Goal: Information Seeking & Learning: Learn about a topic

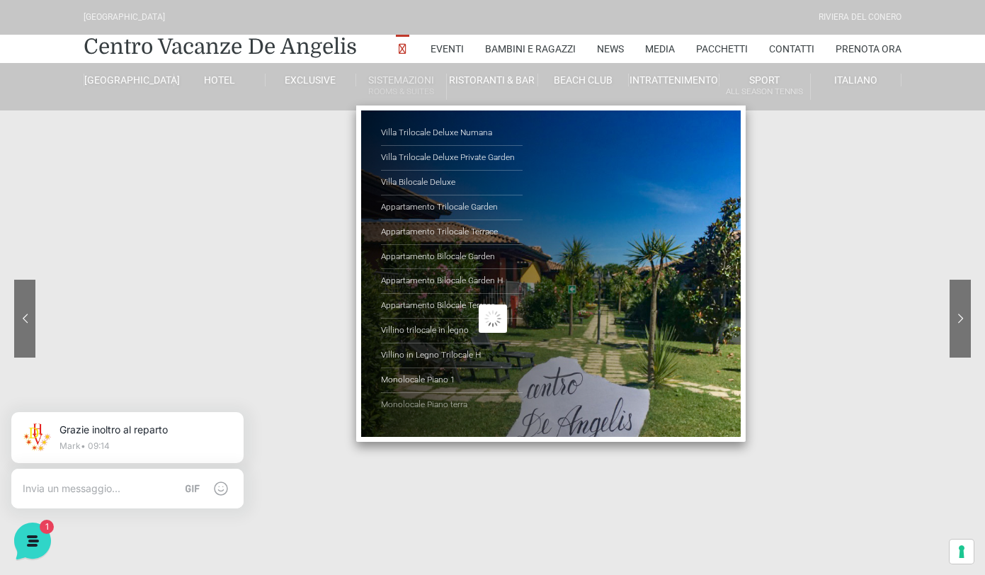
click at [433, 406] on link "Monolocale Piano terra" at bounding box center [452, 405] width 142 height 24
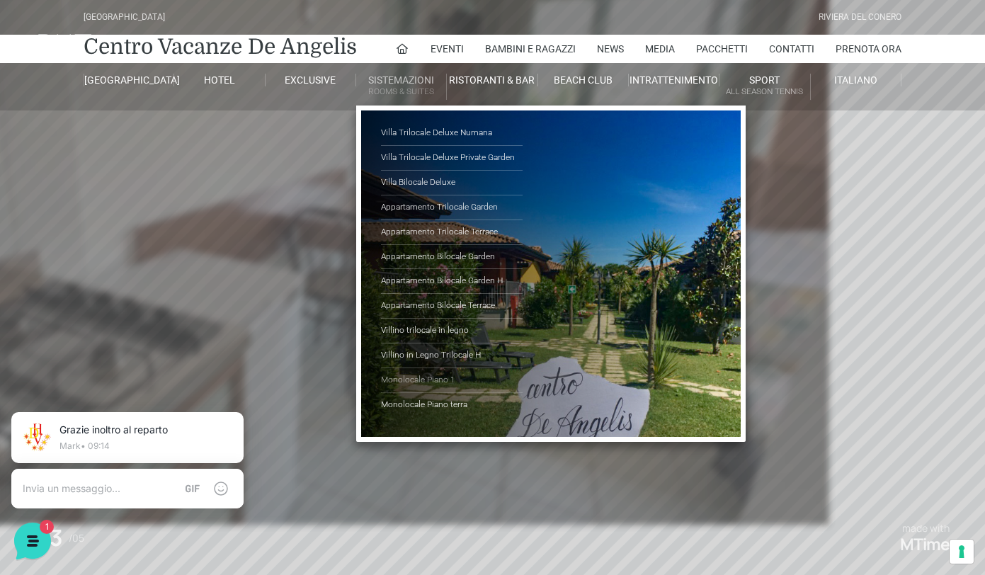
click at [432, 379] on link "Monolocale Piano 1" at bounding box center [452, 380] width 142 height 25
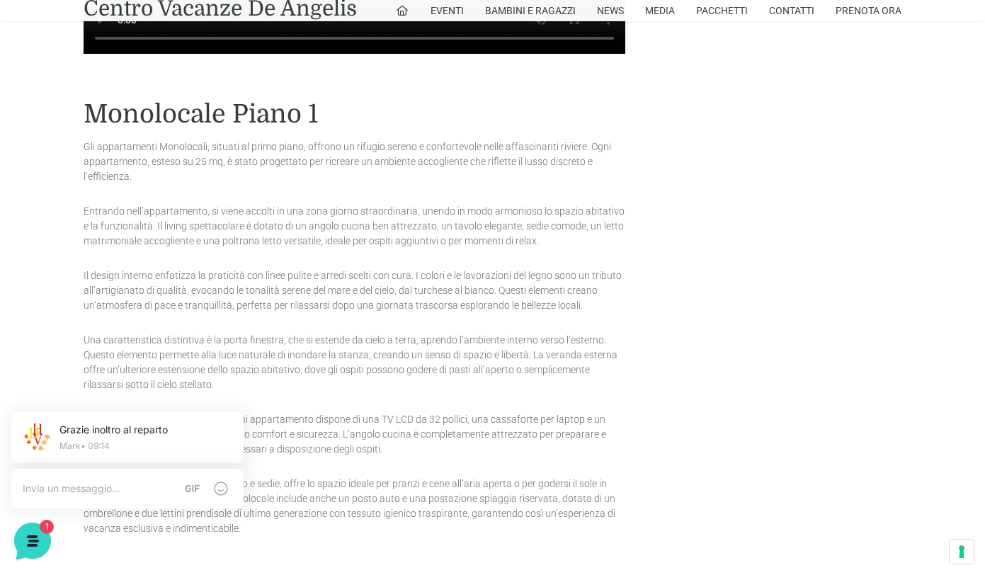
scroll to position [1353, 0]
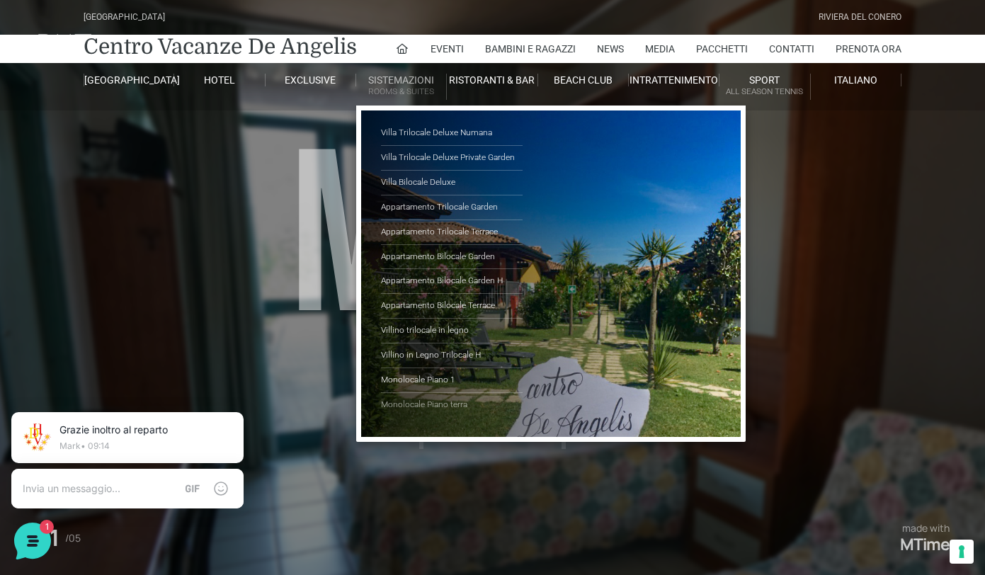
click at [441, 407] on link "Monolocale Piano terra" at bounding box center [452, 405] width 142 height 24
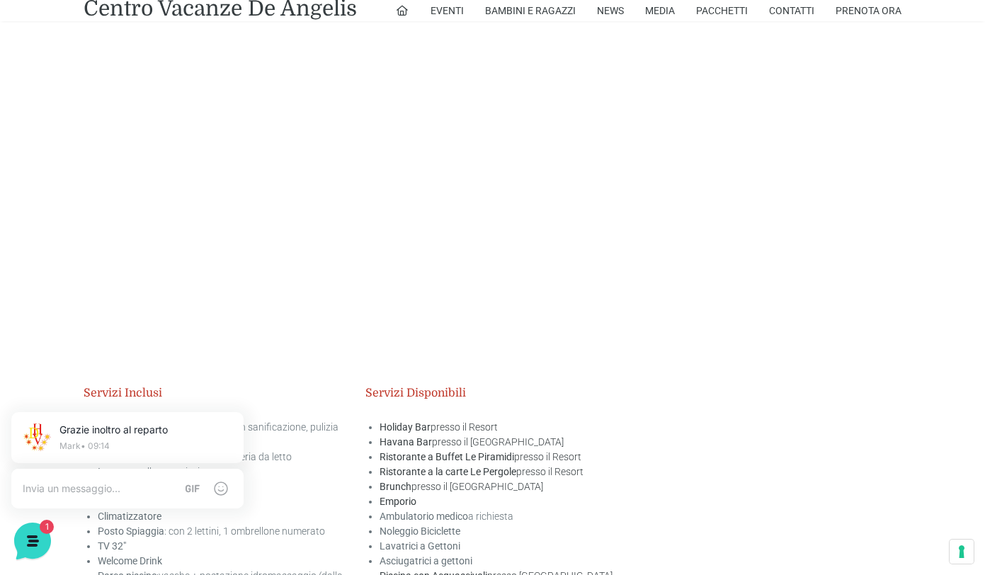
scroll to position [1997, 0]
